Goal: Task Accomplishment & Management: Use online tool/utility

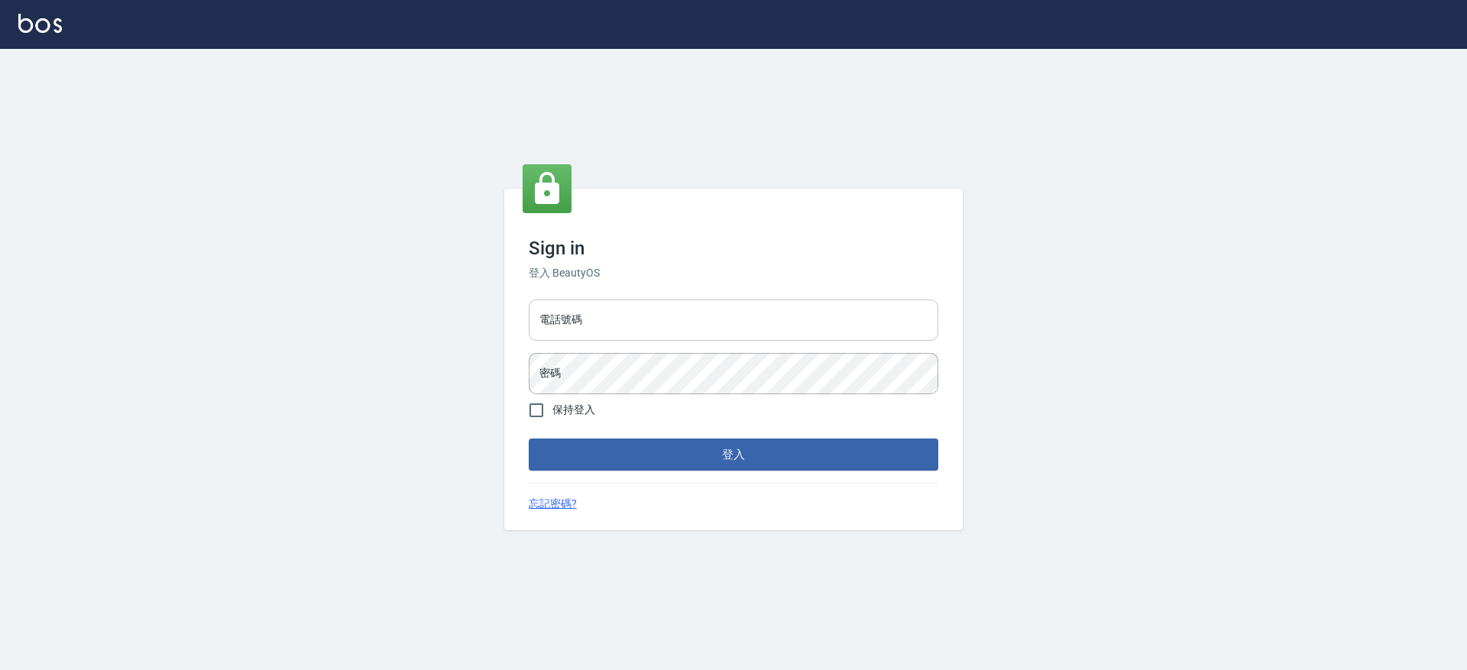
drag, startPoint x: 613, startPoint y: 300, endPoint x: 611, endPoint y: 323, distance: 22.2
click at [613, 300] on input "電話號碼" at bounding box center [734, 320] width 410 height 41
type input "2380118"
click at [529, 439] on button "登入" at bounding box center [734, 455] width 410 height 32
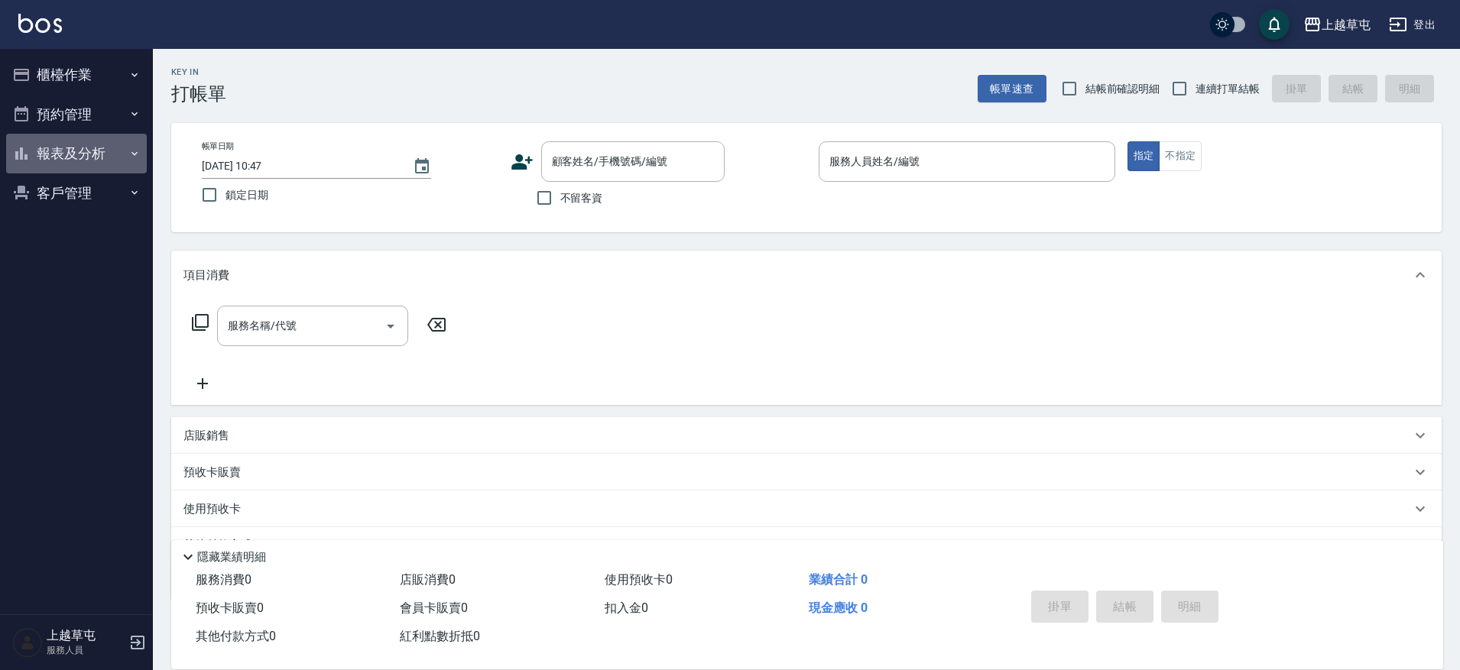
click at [81, 150] on button "報表及分析" at bounding box center [76, 154] width 141 height 40
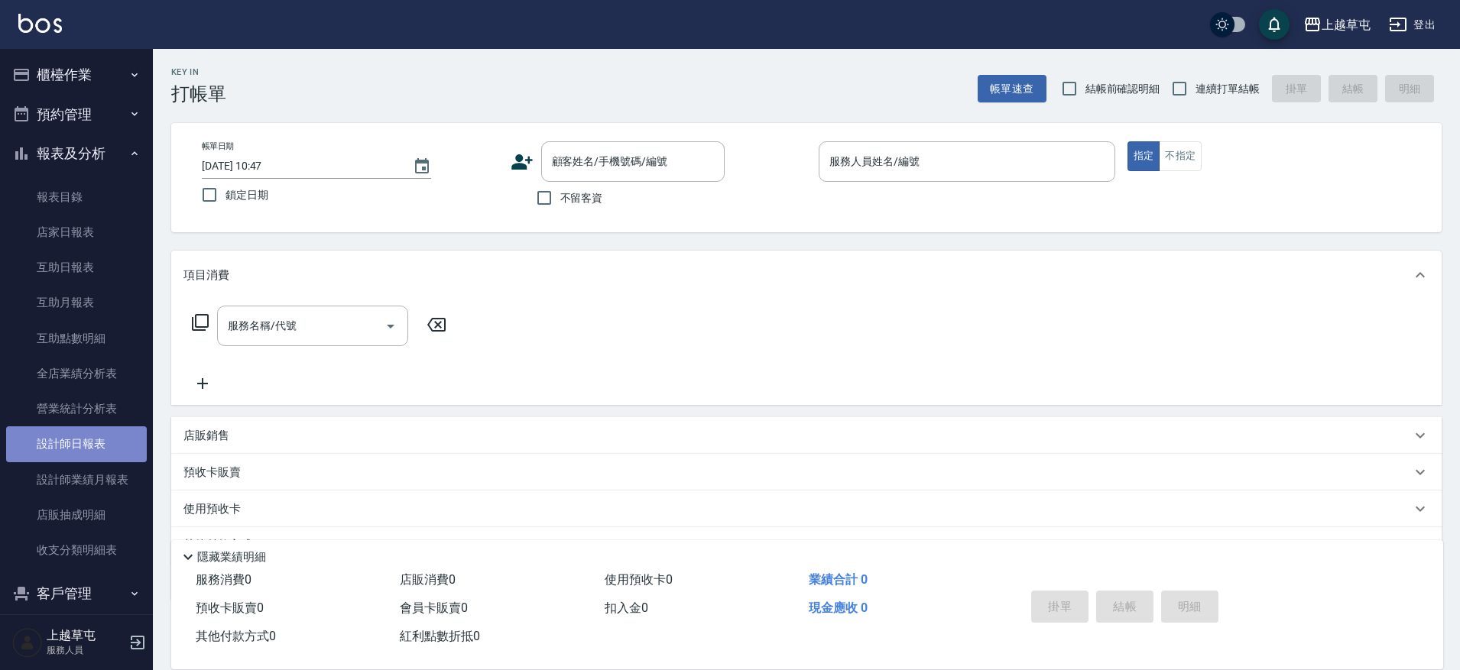
click at [83, 439] on link "設計師日報表" at bounding box center [76, 443] width 141 height 35
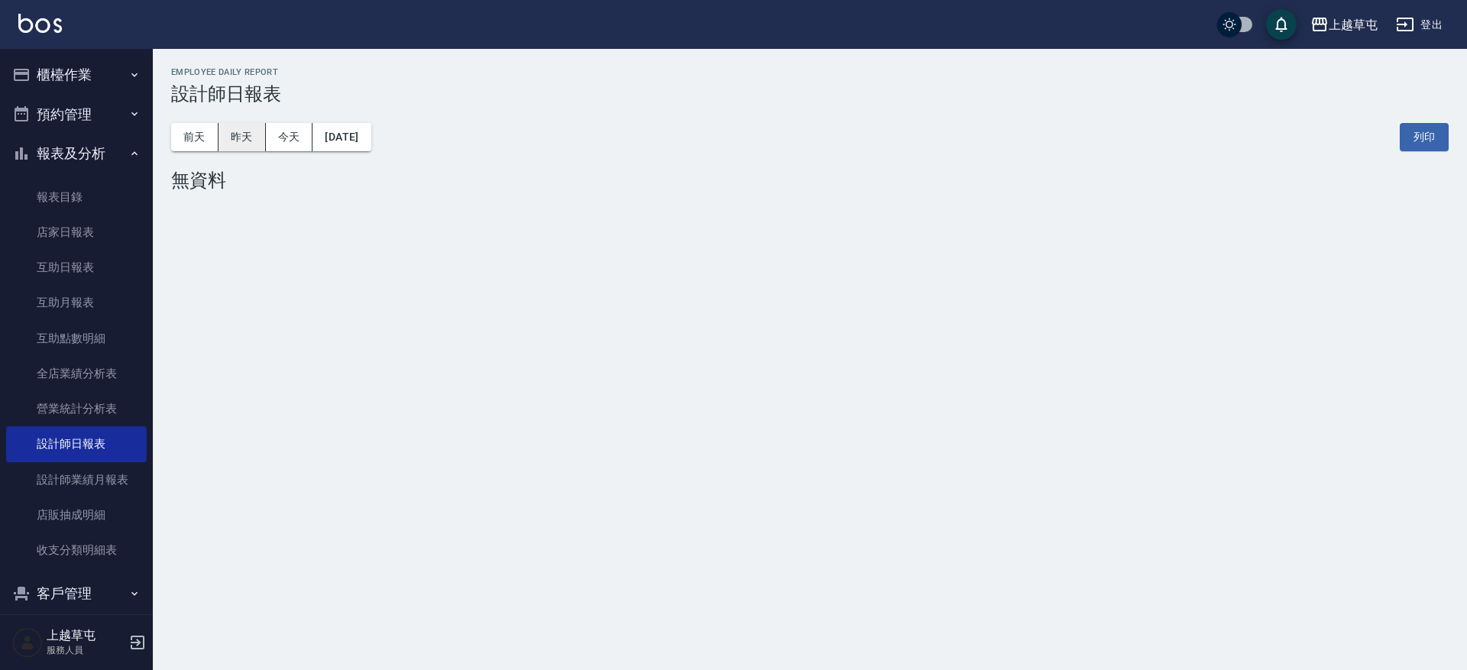
click at [255, 143] on button "昨天" at bounding box center [242, 137] width 47 height 28
